Goal: Information Seeking & Learning: Find specific fact

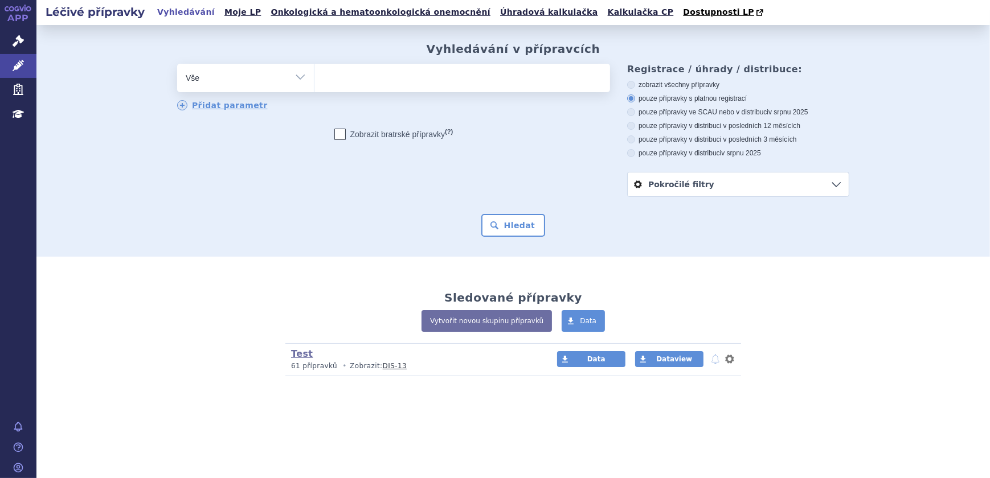
click at [344, 76] on ul at bounding box center [462, 76] width 296 height 24
click at [314, 76] on select at bounding box center [314, 77] width 1 height 28
type input "xa"
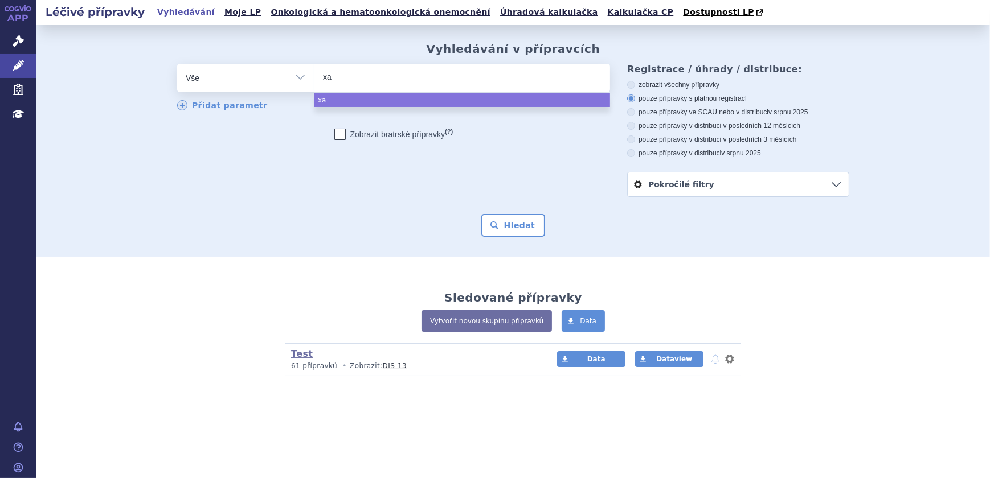
type input "xan"
type input "xani"
type input "xanir"
type input "xanirv"
type input "xanirvs"
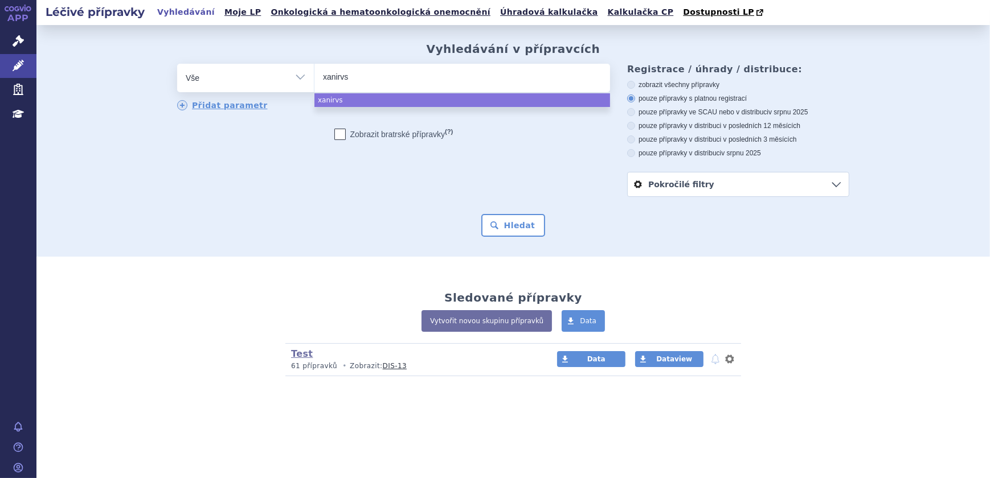
type input "xanirv"
type input "xanirva"
select select "xanirva"
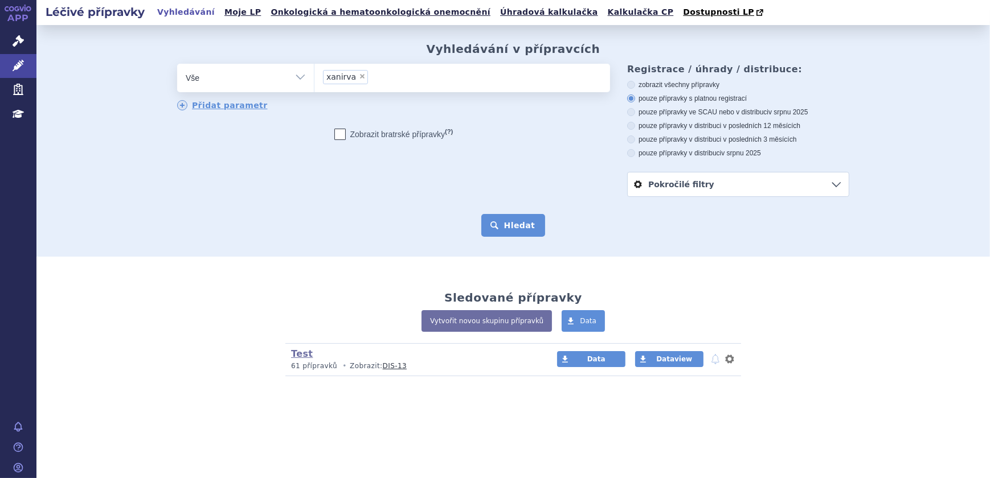
click at [505, 216] on button "Hledat" at bounding box center [513, 225] width 64 height 23
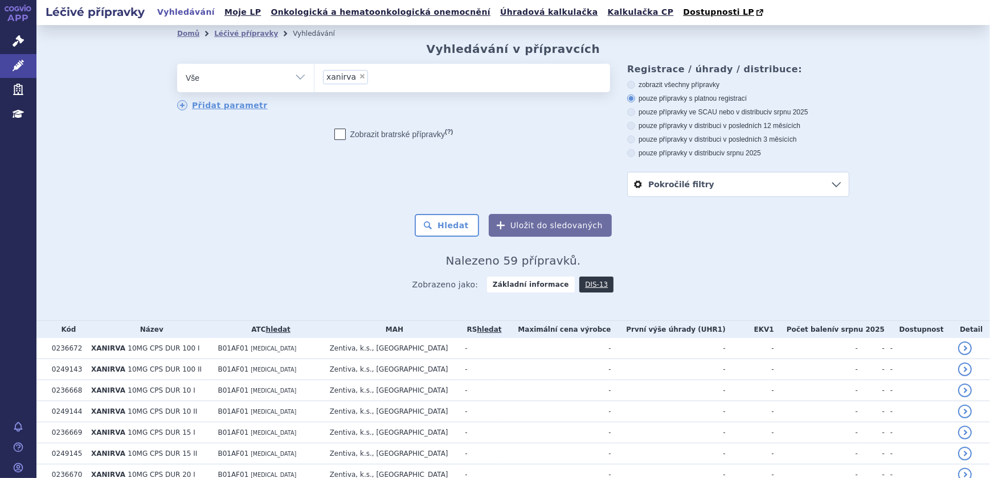
scroll to position [51, 0]
